Goal: Transaction & Acquisition: Purchase product/service

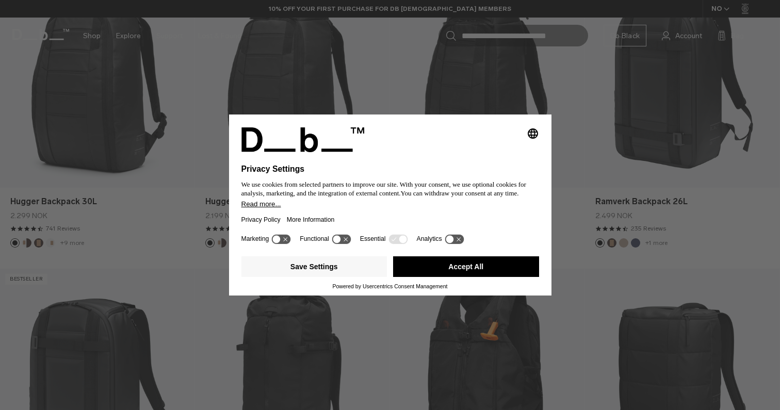
click at [433, 274] on button "Accept All" at bounding box center [466, 266] width 146 height 21
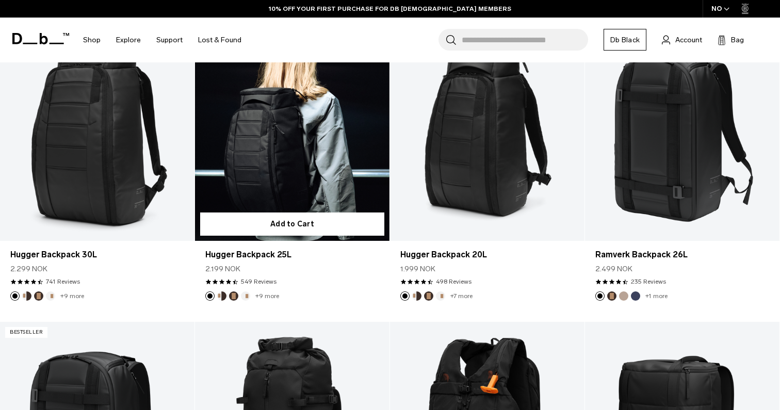
scroll to position [335, 0]
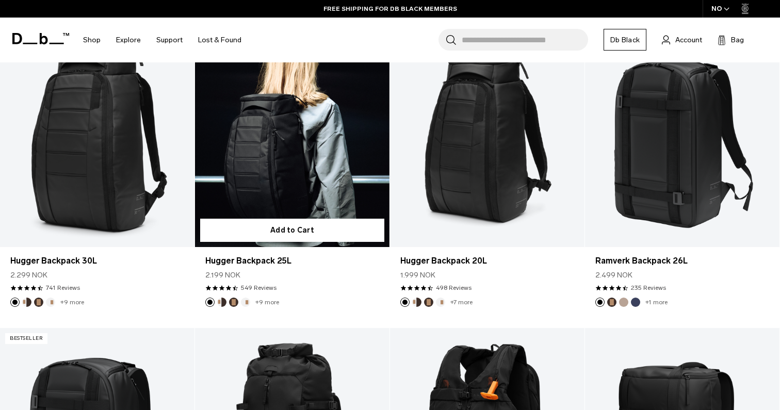
click at [268, 301] on link "+9 more" at bounding box center [267, 302] width 24 height 7
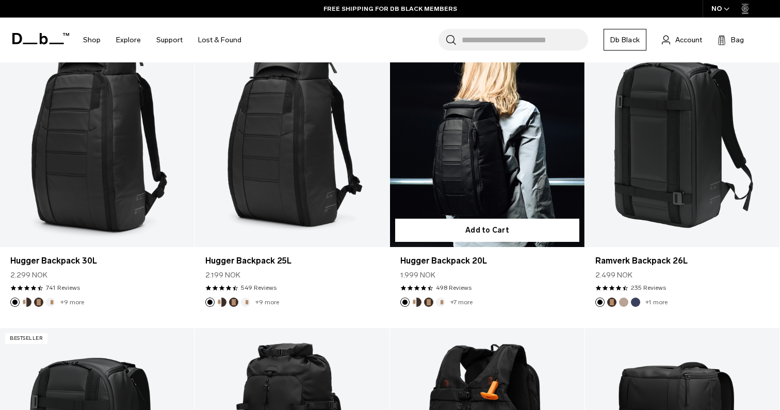
click at [458, 302] on link "+7 more" at bounding box center [461, 302] width 22 height 7
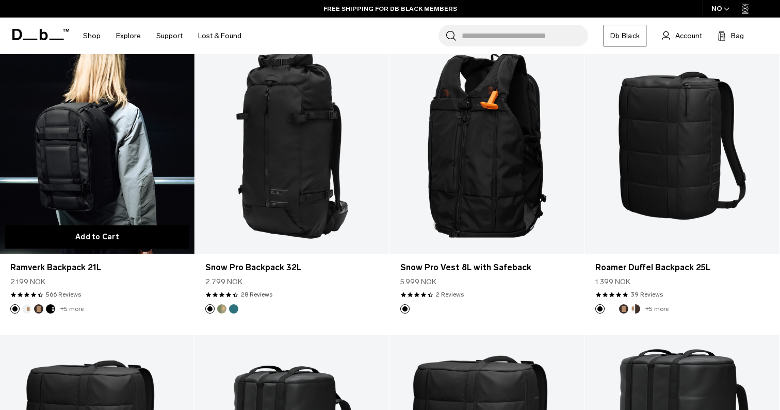
scroll to position [626, 0]
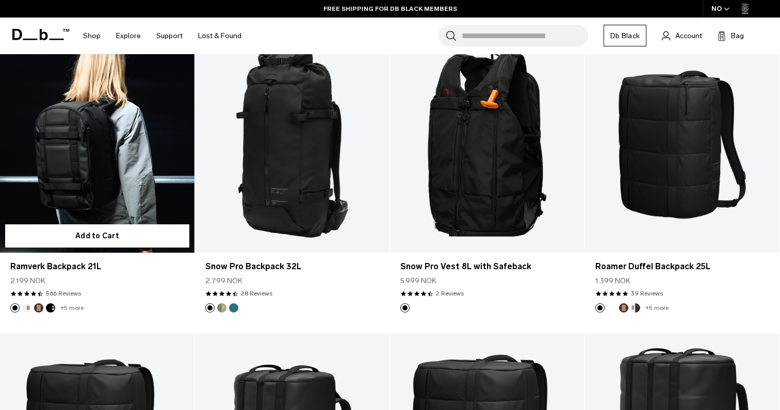
click at [69, 306] on link "+5 more" at bounding box center [71, 307] width 23 height 7
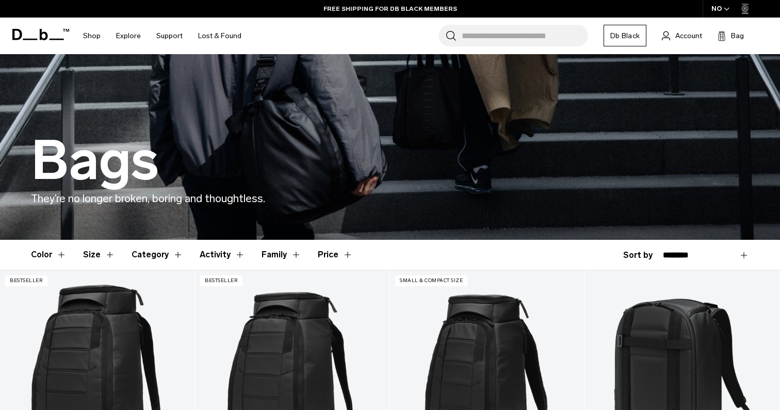
scroll to position [118, 0]
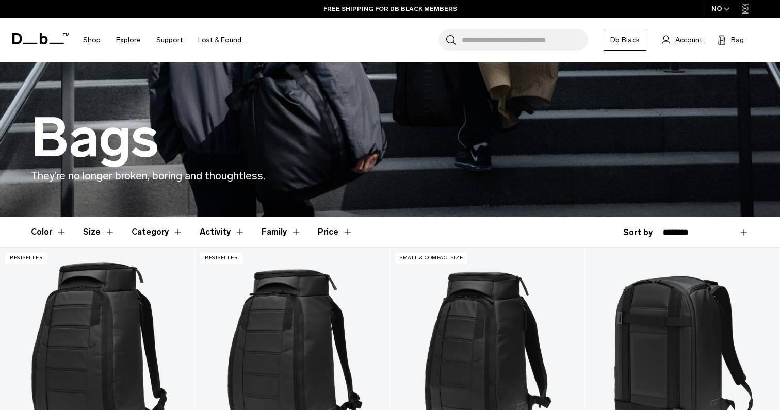
click at [55, 234] on button "Color" at bounding box center [49, 232] width 36 height 30
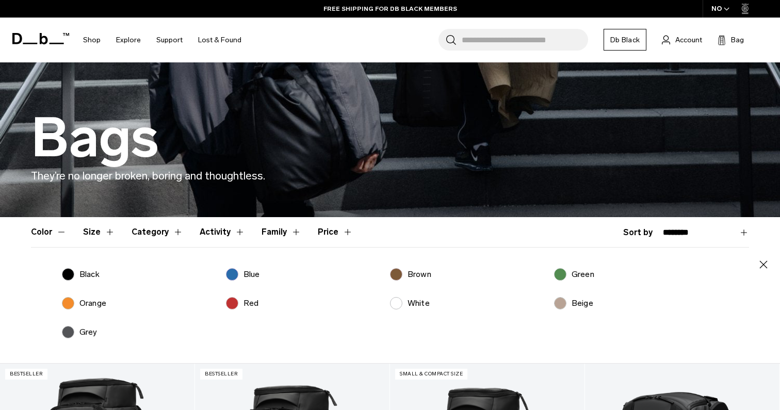
click at [253, 298] on p "Red" at bounding box center [250, 303] width 15 height 12
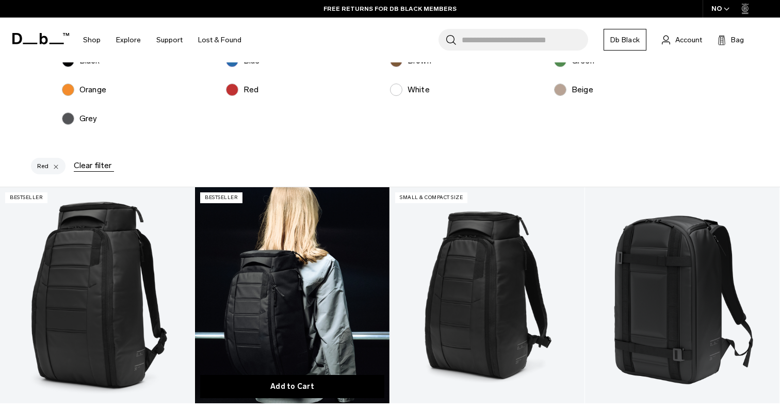
scroll to position [305, 0]
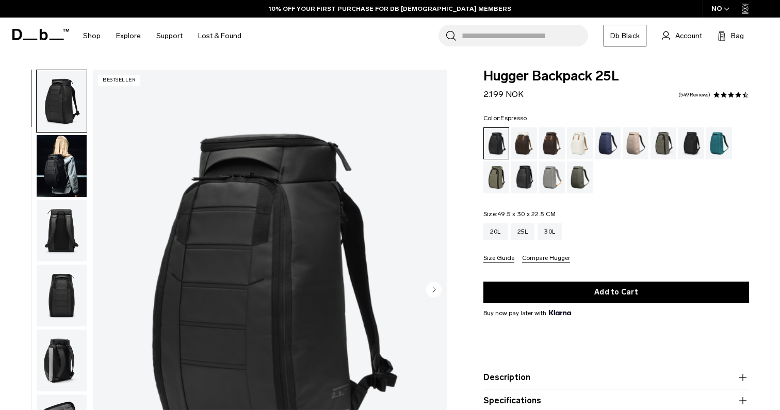
click at [563, 140] on div "Espresso" at bounding box center [552, 143] width 26 height 32
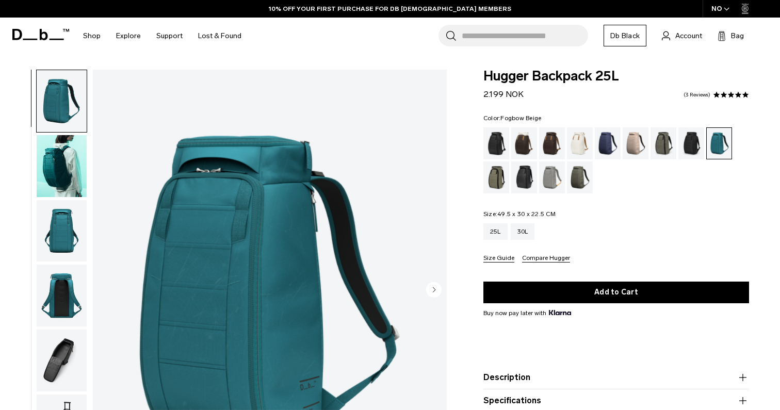
click at [634, 146] on div "Fogbow Beige" at bounding box center [635, 143] width 26 height 32
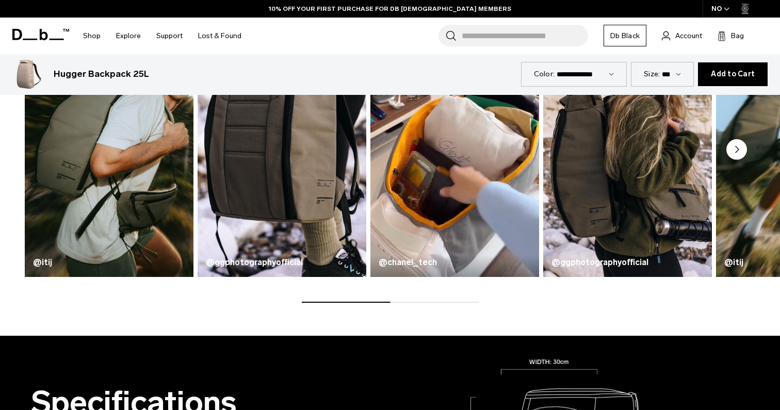
scroll to position [581, 0]
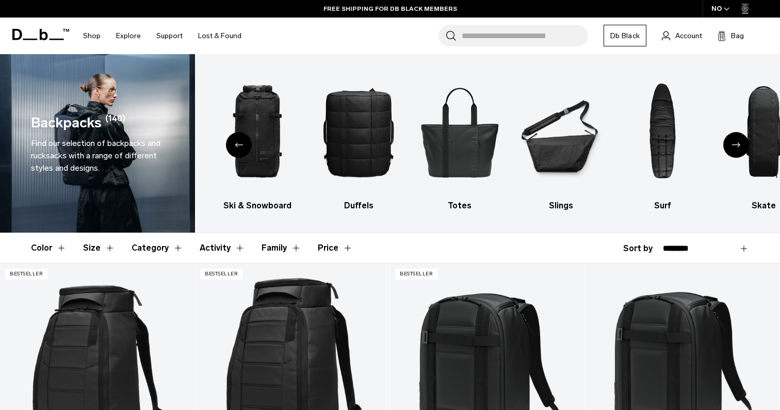
click at [136, 247] on button "Category" at bounding box center [157, 248] width 52 height 30
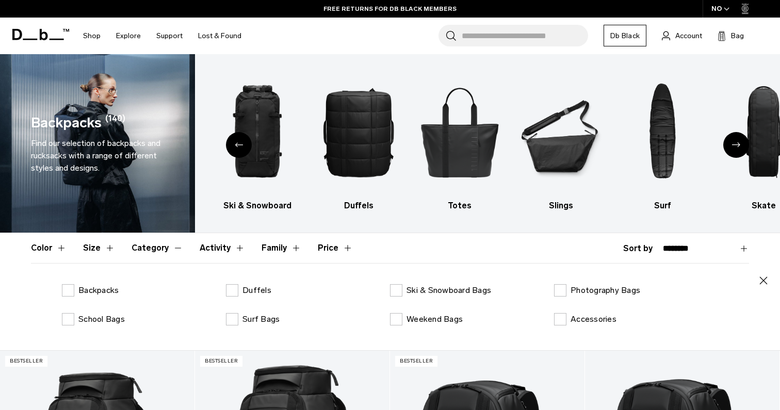
click at [108, 283] on div "Close Backpacks Duffels Ski & Snowboard Bags Photography Bags School Bags Surf …" at bounding box center [390, 306] width 718 height 87
click at [107, 293] on p "Backpacks" at bounding box center [98, 290] width 40 height 12
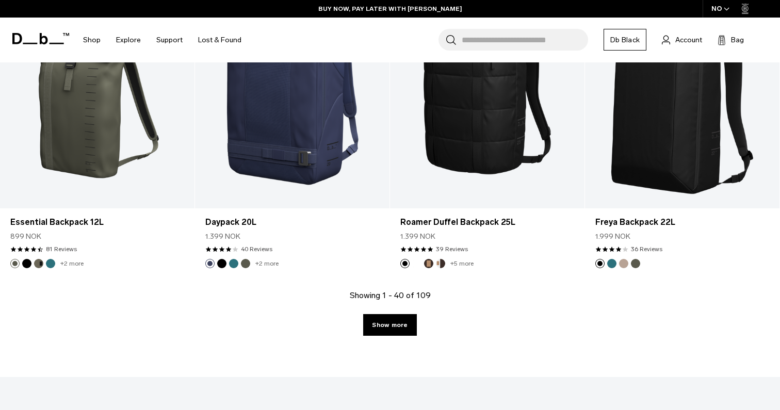
scroll to position [3122, 0]
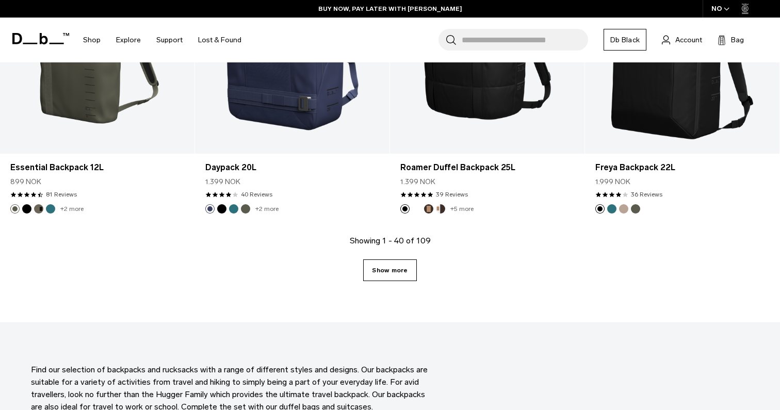
click at [403, 271] on link "Show more" at bounding box center [389, 270] width 53 height 22
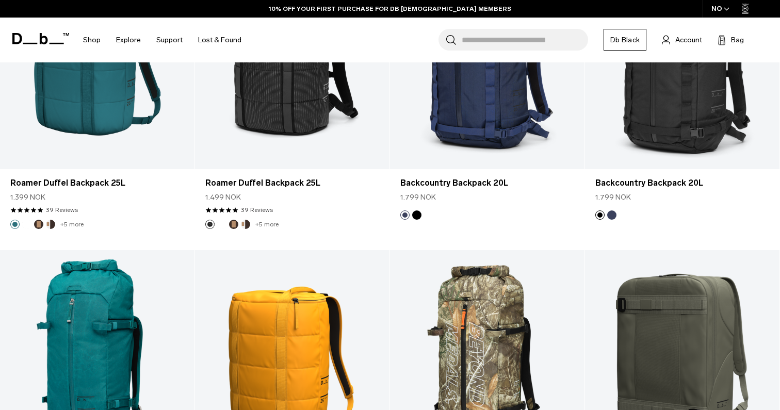
scroll to position [5209, 0]
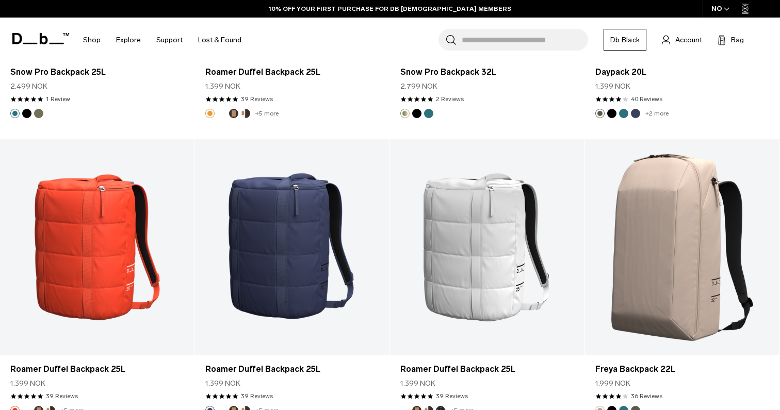
click at [466, 29] on input "Search for Bags, Luggage..." at bounding box center [524, 40] width 126 height 22
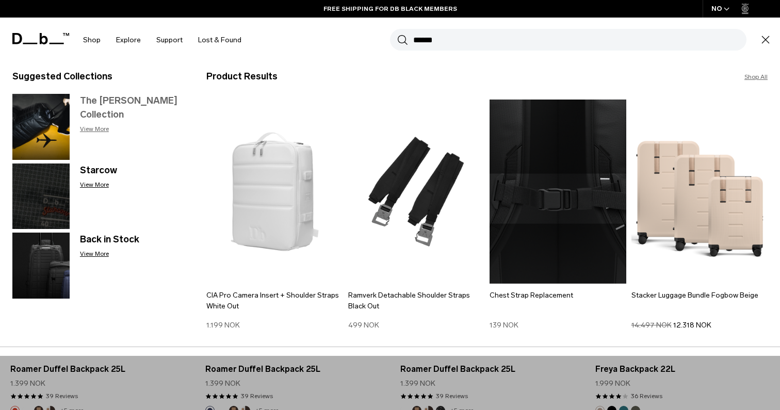
type input "******"
click at [113, 106] on h3 "The Strøm Collection" at bounding box center [133, 108] width 106 height 28
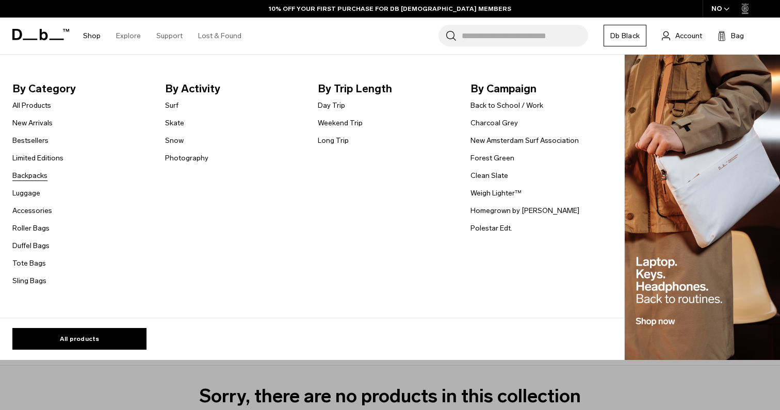
click at [31, 176] on link "Backpacks" at bounding box center [29, 175] width 35 height 11
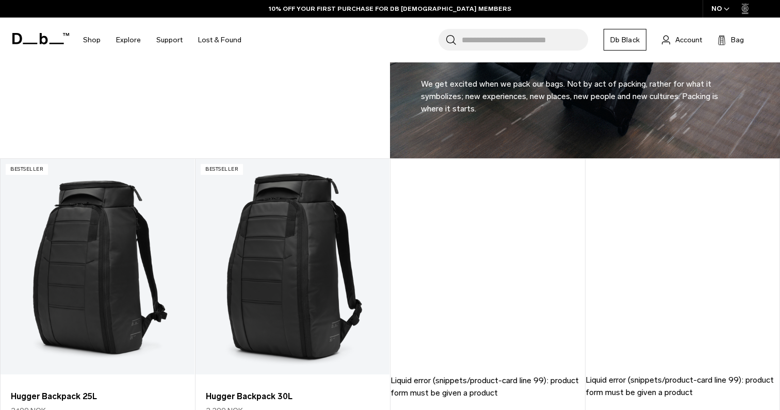
scroll to position [1050, 0]
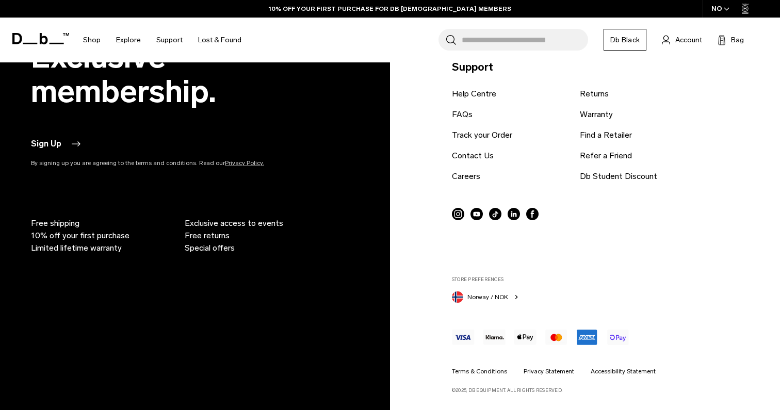
scroll to position [474, 0]
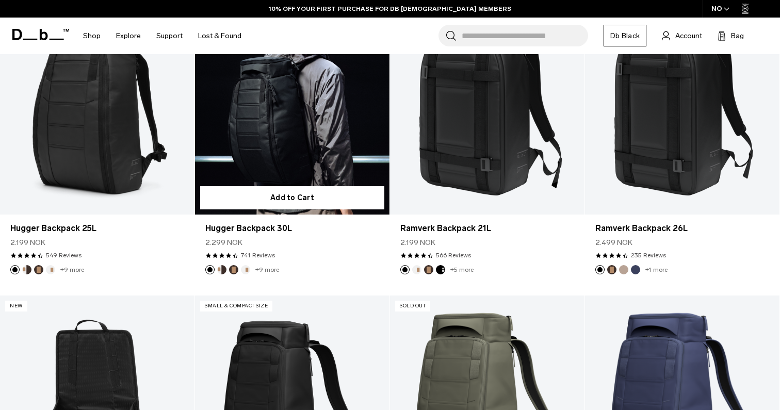
click at [286, 147] on link "Hugger Backpack 30L" at bounding box center [292, 106] width 194 height 216
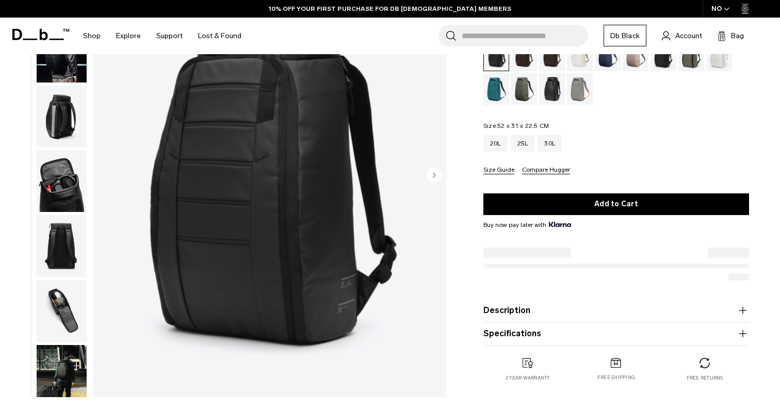
scroll to position [114, 0]
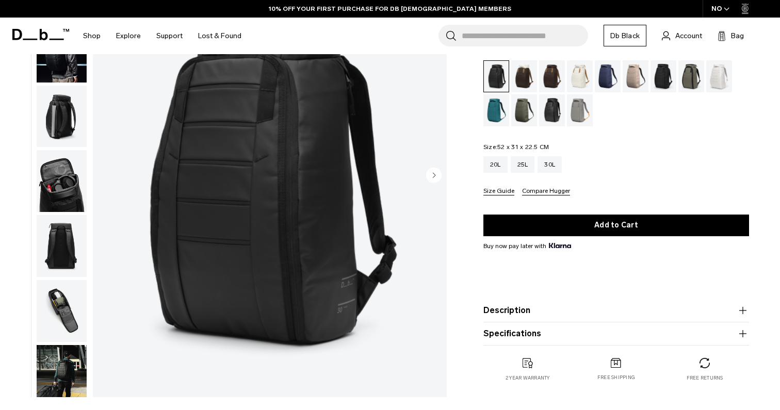
drag, startPoint x: 553, startPoint y: 126, endPoint x: 720, endPoint y: 15, distance: 201.2
click at [497, 146] on fieldset "Size: 52 x 31 x 22.5 CM Out of stock 20L 25L 30L Size Guide Compare Hugger" at bounding box center [616, 170] width 266 height 52
click at [434, 178] on circle "Next slide" at bounding box center [433, 174] width 15 height 15
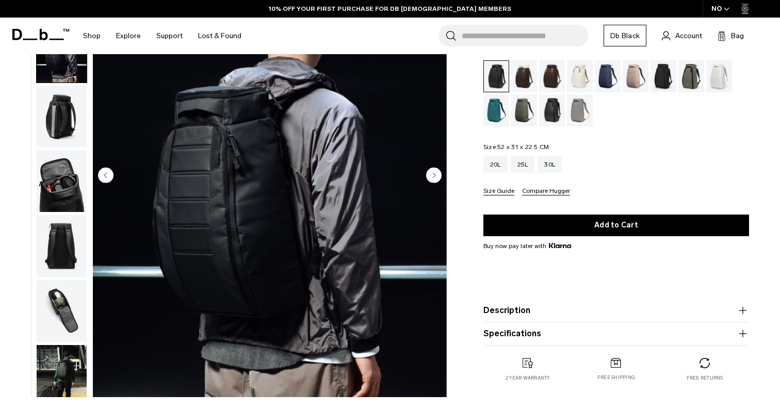
scroll to position [65, 0]
